Goal: Complete application form

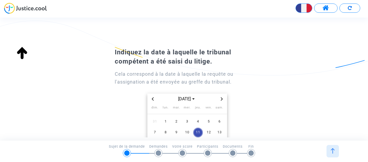
scroll to position [72, 0]
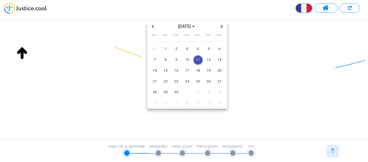
click at [199, 59] on span "11" at bounding box center [198, 60] width 10 height 10
click at [334, 149] on img at bounding box center [332, 150] width 5 height 5
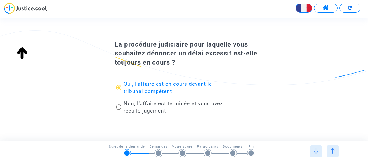
click at [335, 155] on div at bounding box center [333, 151] width 12 height 12
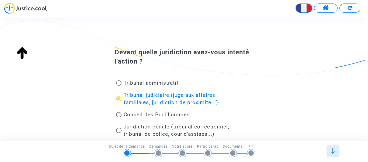
click at [320, 151] on div "1/6 → Sujet de la demande Sujet de la demande Demandes Votre score Participants…" at bounding box center [184, 150] width 362 height 12
click at [333, 151] on img at bounding box center [332, 150] width 5 height 5
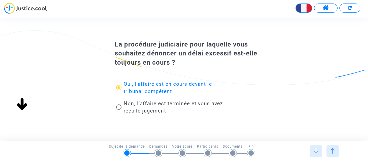
click at [333, 151] on img at bounding box center [332, 150] width 5 height 5
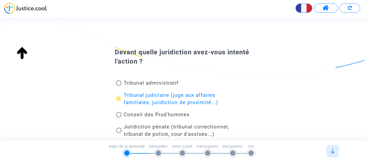
click at [334, 152] on img at bounding box center [332, 150] width 5 height 5
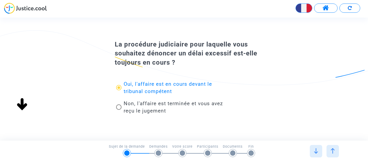
click at [315, 150] on img at bounding box center [316, 150] width 5 height 5
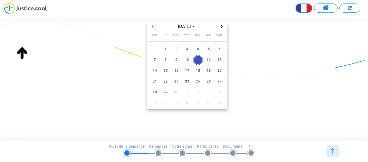
click at [198, 57] on span "11" at bounding box center [198, 60] width 10 height 10
click at [157, 153] on div at bounding box center [158, 152] width 5 height 5
click at [186, 81] on span "24" at bounding box center [188, 82] width 10 height 10
click at [313, 146] on div at bounding box center [316, 151] width 12 height 12
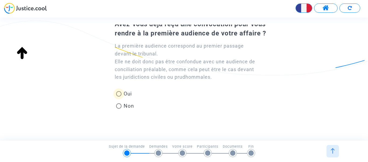
click at [118, 94] on span at bounding box center [118, 93] width 5 height 5
click at [119, 96] on input "Oui" at bounding box center [119, 96] width 0 height 0
radio input "true"
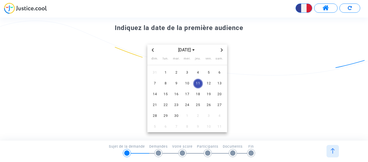
scroll to position [25, 0]
click at [184, 91] on span "17" at bounding box center [188, 94] width 10 height 10
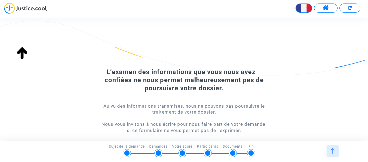
scroll to position [39, 0]
